Goal: Use online tool/utility: Utilize a website feature to perform a specific function

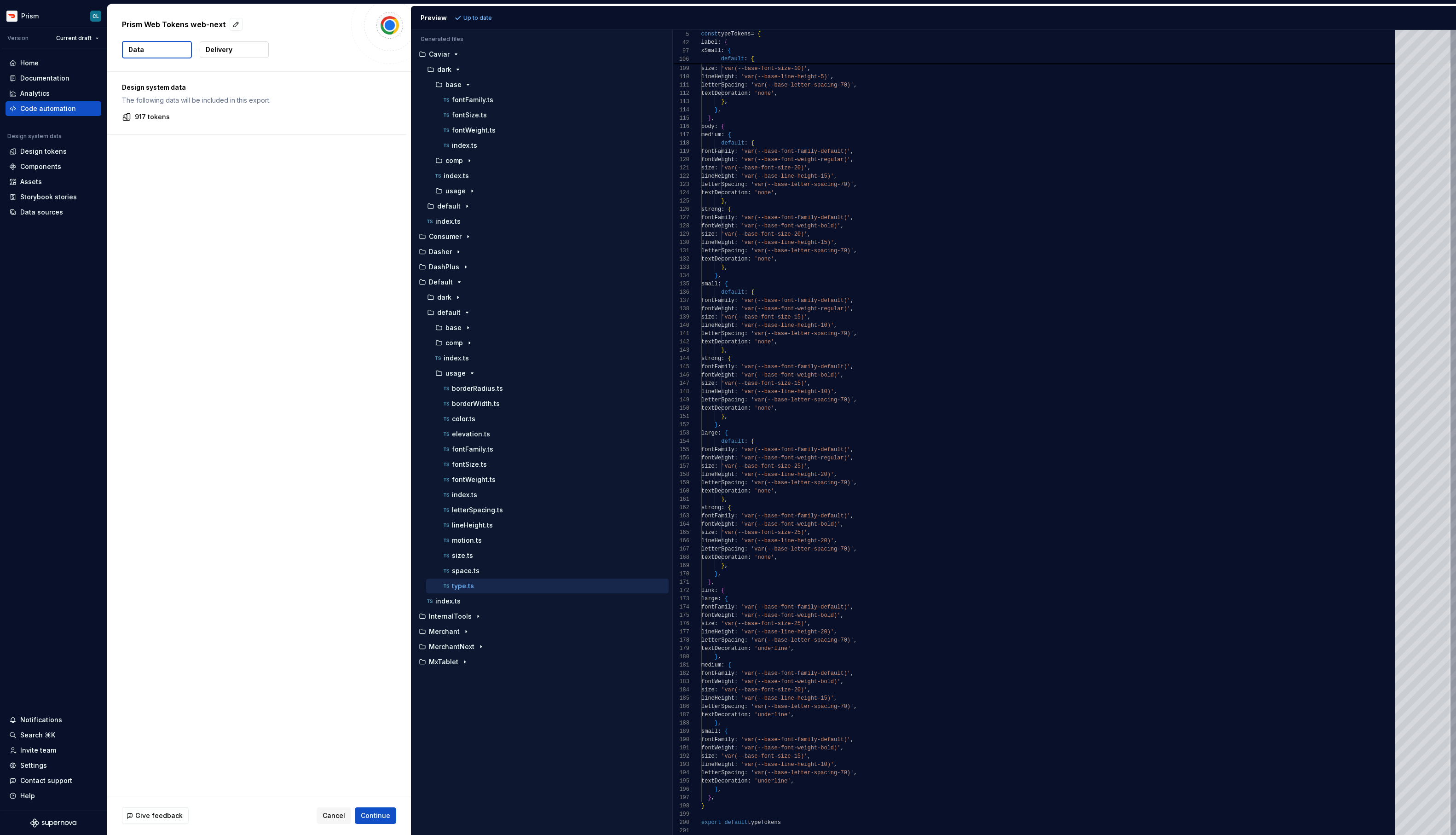
scroll to position [83, 0]
click at [55, 106] on div "Code automation" at bounding box center [48, 109] width 56 height 9
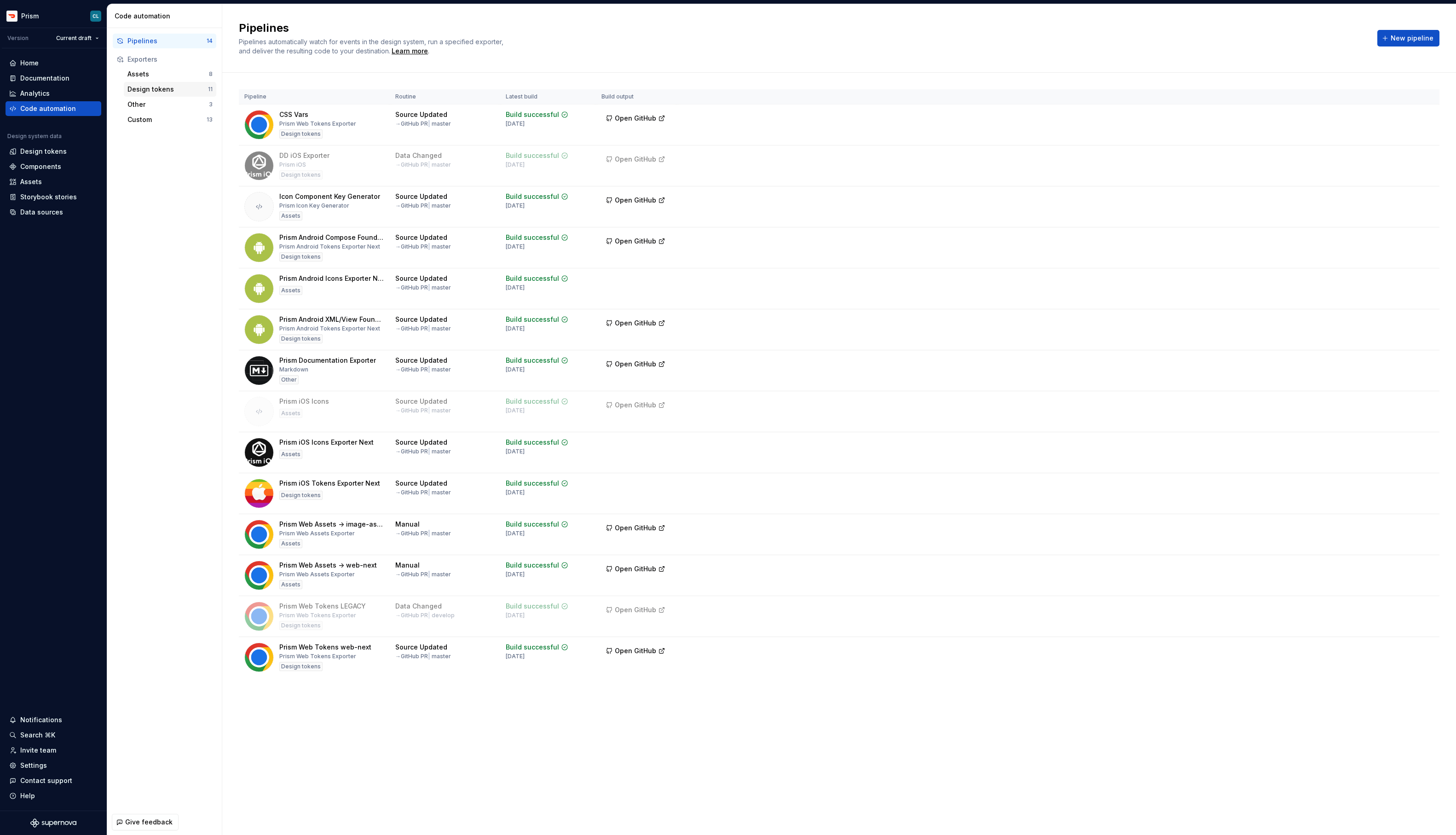
click at [162, 92] on div "Design tokens" at bounding box center [168, 89] width 80 height 9
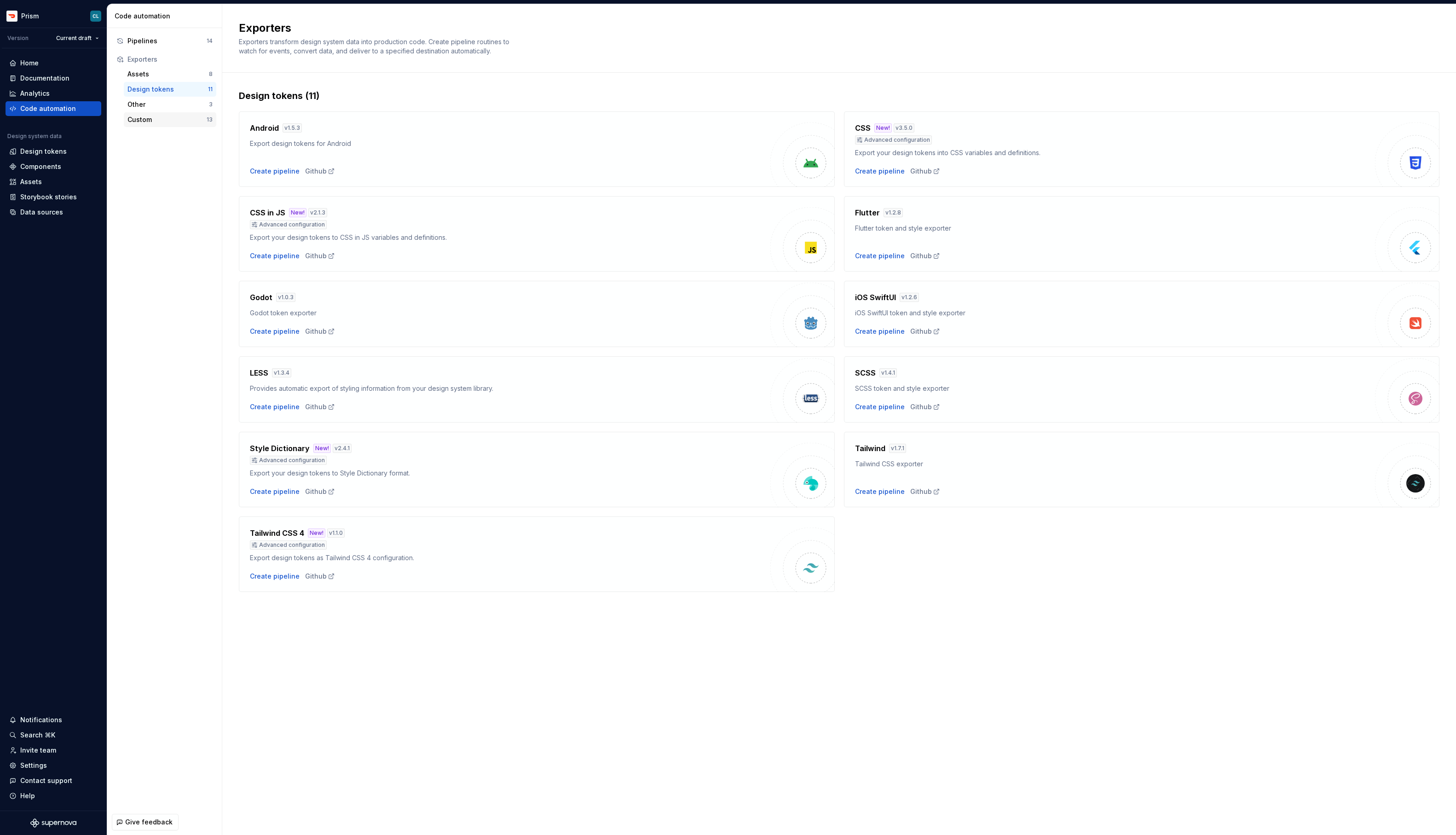
click at [153, 115] on div "Custom" at bounding box center [167, 120] width 79 height 9
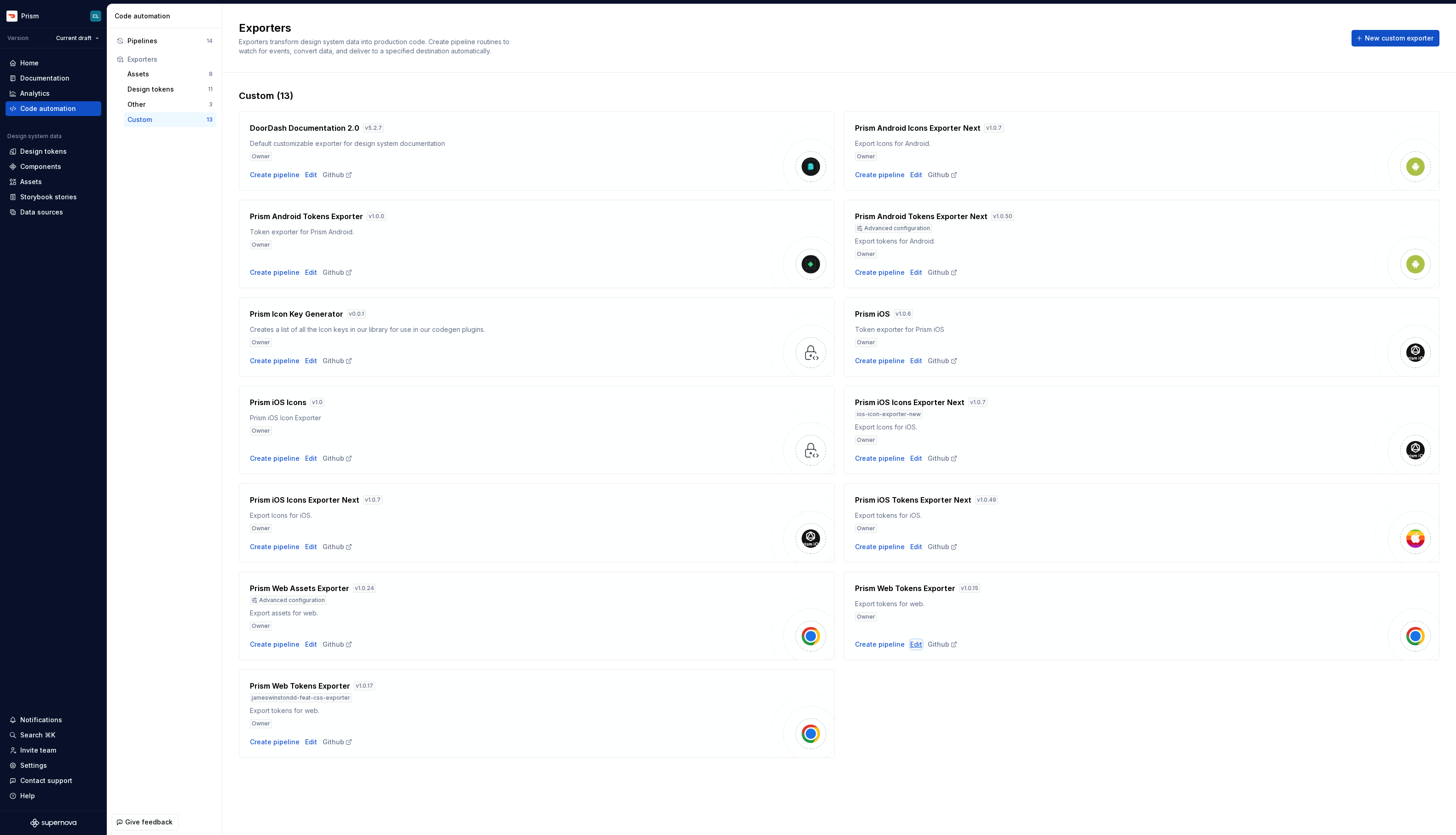
click at [910, 645] on div "Edit" at bounding box center [916, 644] width 12 height 9
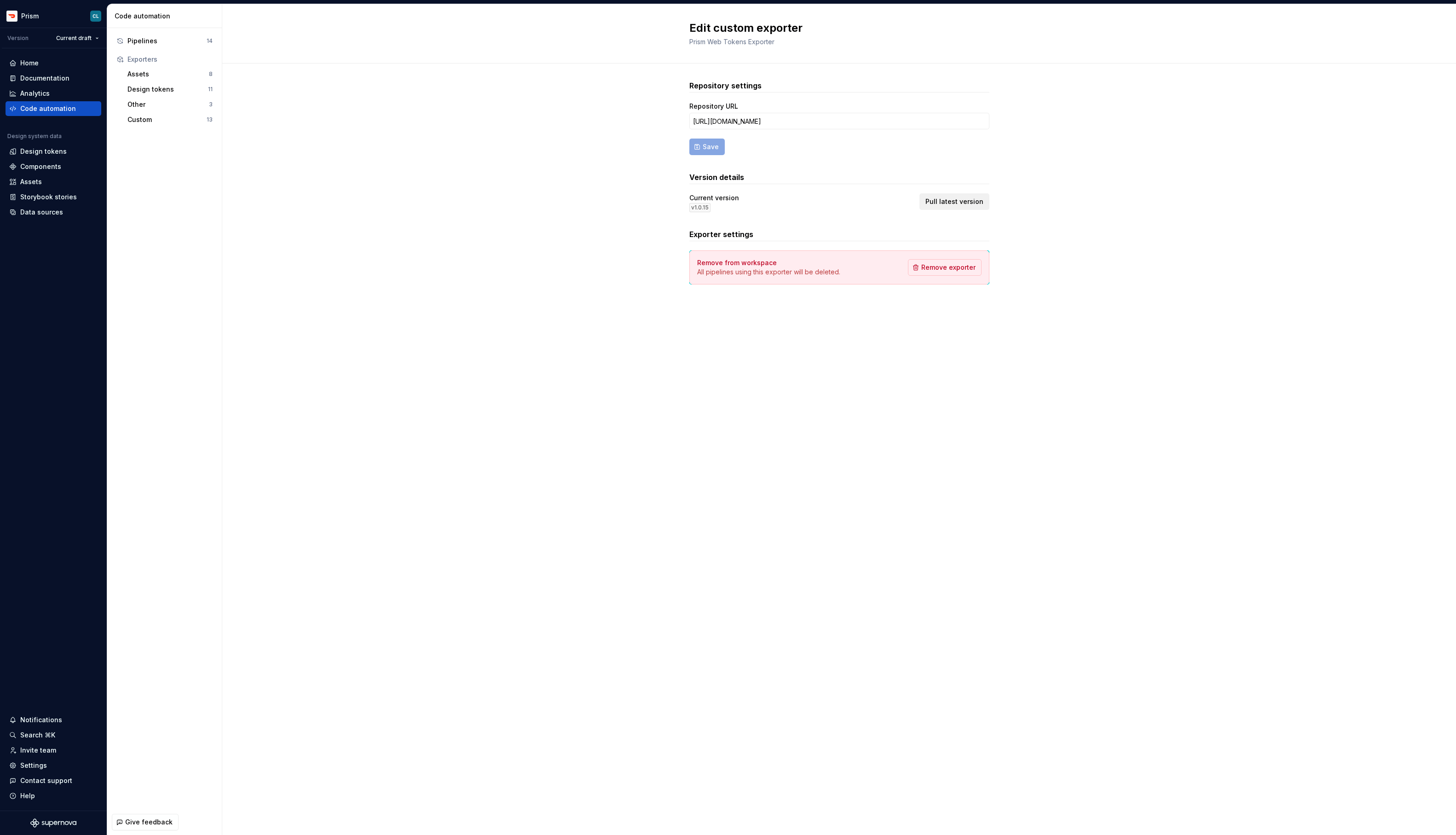
click at [947, 205] on span "Pull latest version" at bounding box center [954, 201] width 58 height 9
click at [144, 42] on div "Pipelines" at bounding box center [167, 41] width 79 height 9
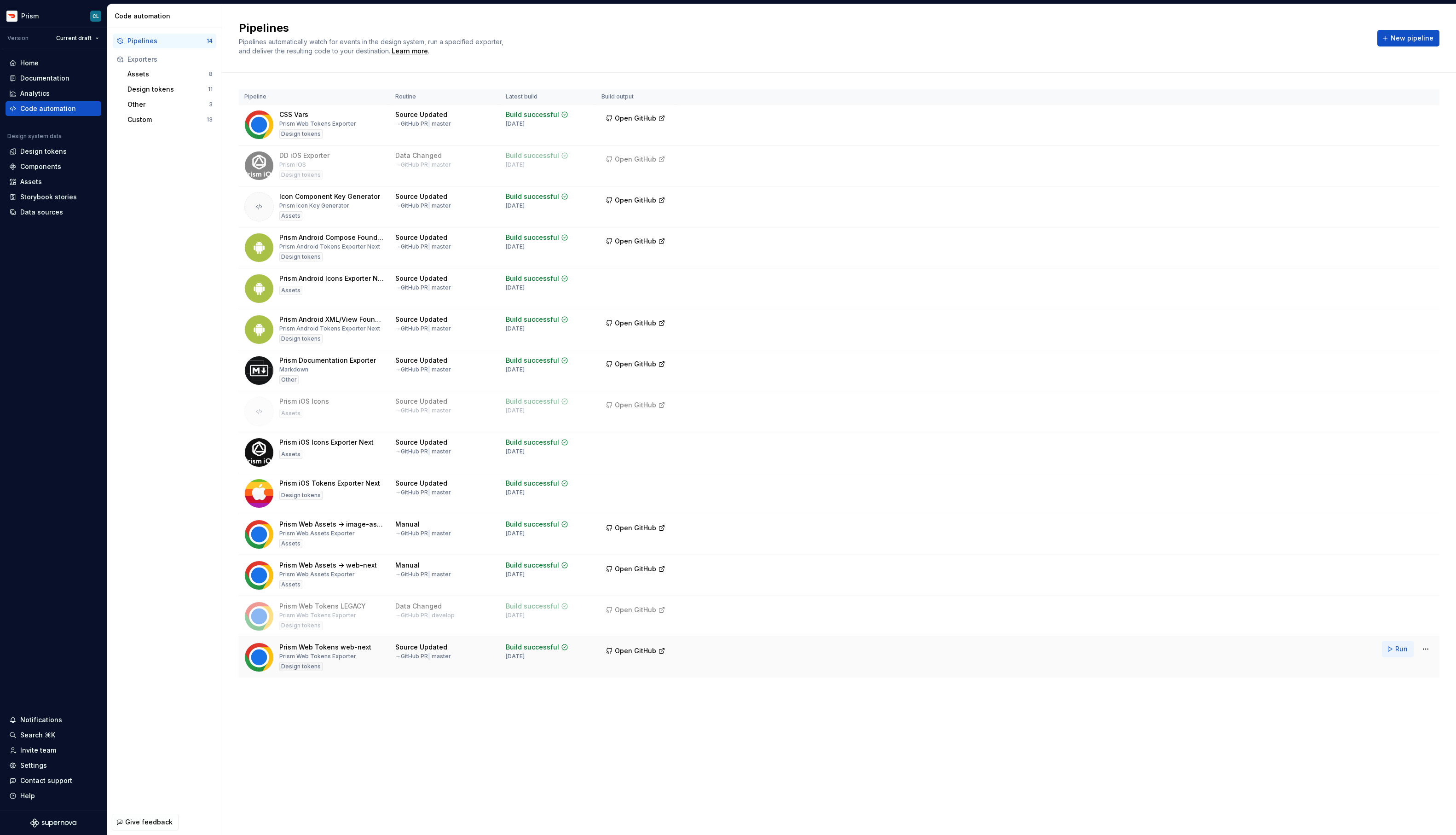
click at [1390, 650] on button "Run" at bounding box center [1398, 648] width 32 height 16
click at [765, 699] on div "Pipeline Routine Latest build Build output CSS Vars Prism Web Tokens Exporter D…" at bounding box center [839, 393] width 1201 height 640
click at [626, 650] on span "Open GitHub" at bounding box center [635, 651] width 41 height 9
